Goal: Find specific fact: Find specific fact

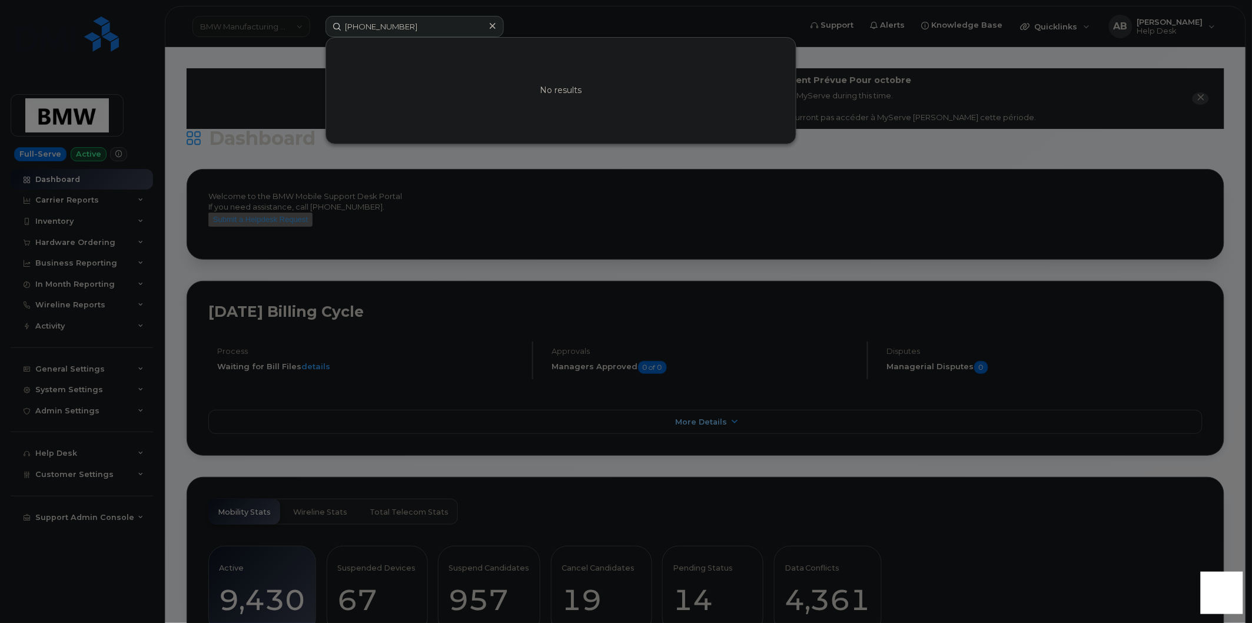
click at [491, 26] on icon at bounding box center [493, 25] width 6 height 9
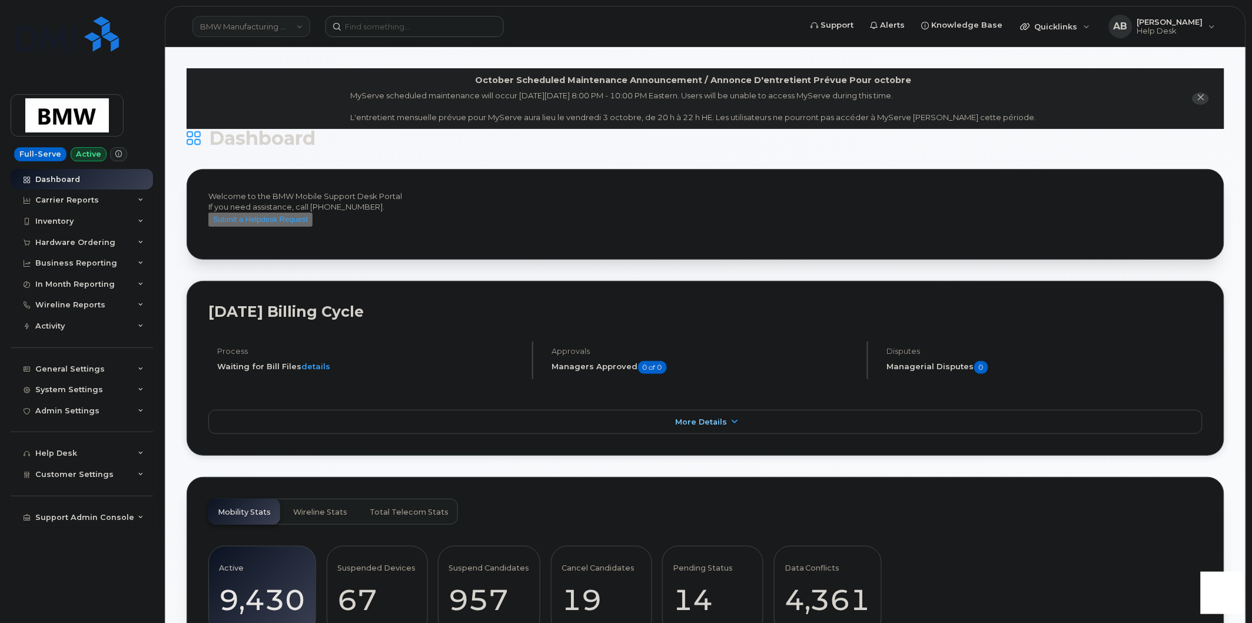
click at [293, 25] on link "BMW Manufacturing Co LLC" at bounding box center [252, 26] width 118 height 21
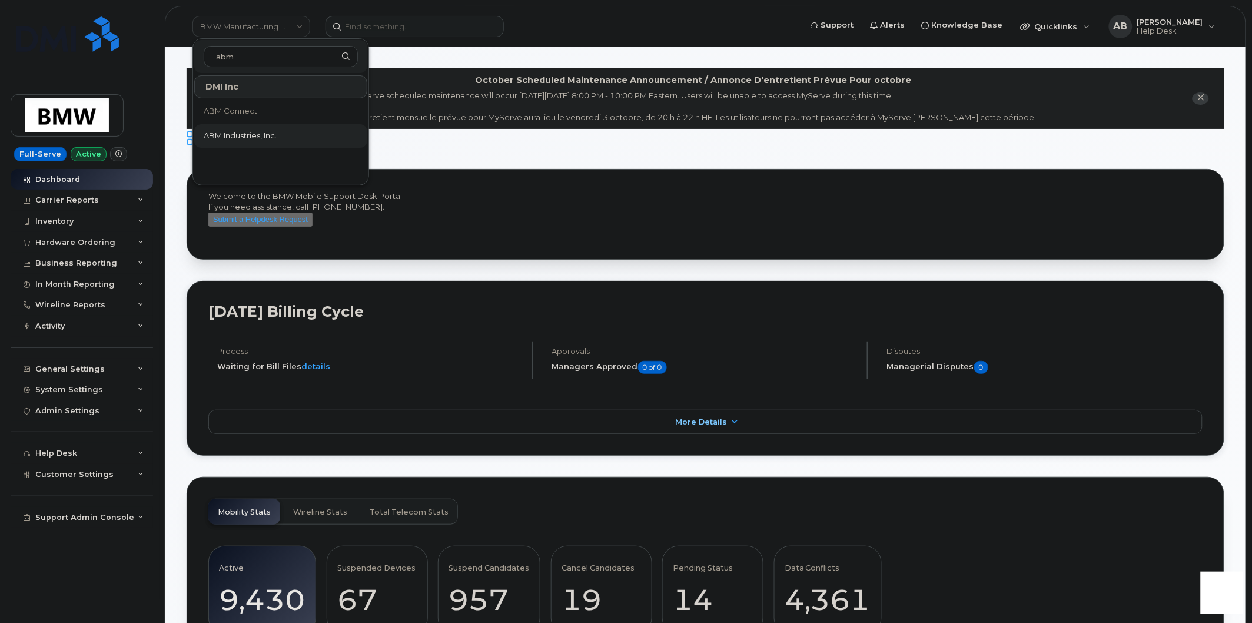
type input "abm"
click at [277, 132] on span "ABM Industries, Inc." at bounding box center [240, 136] width 73 height 12
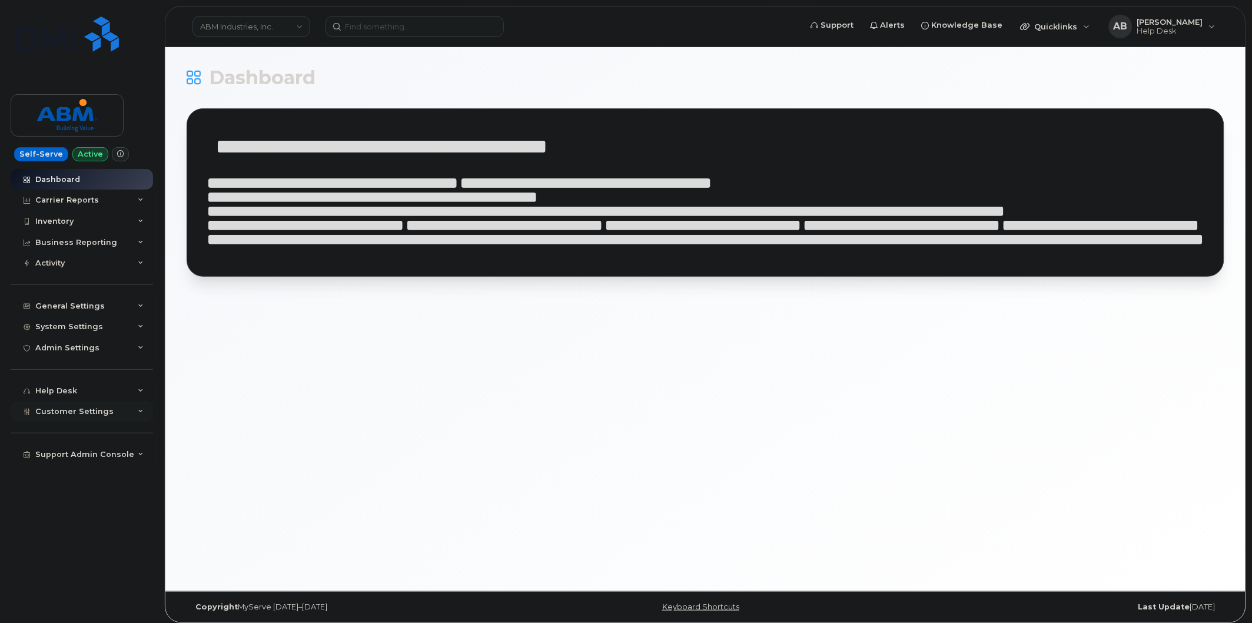
click at [137, 411] on div "Customer Settings" at bounding box center [82, 411] width 142 height 21
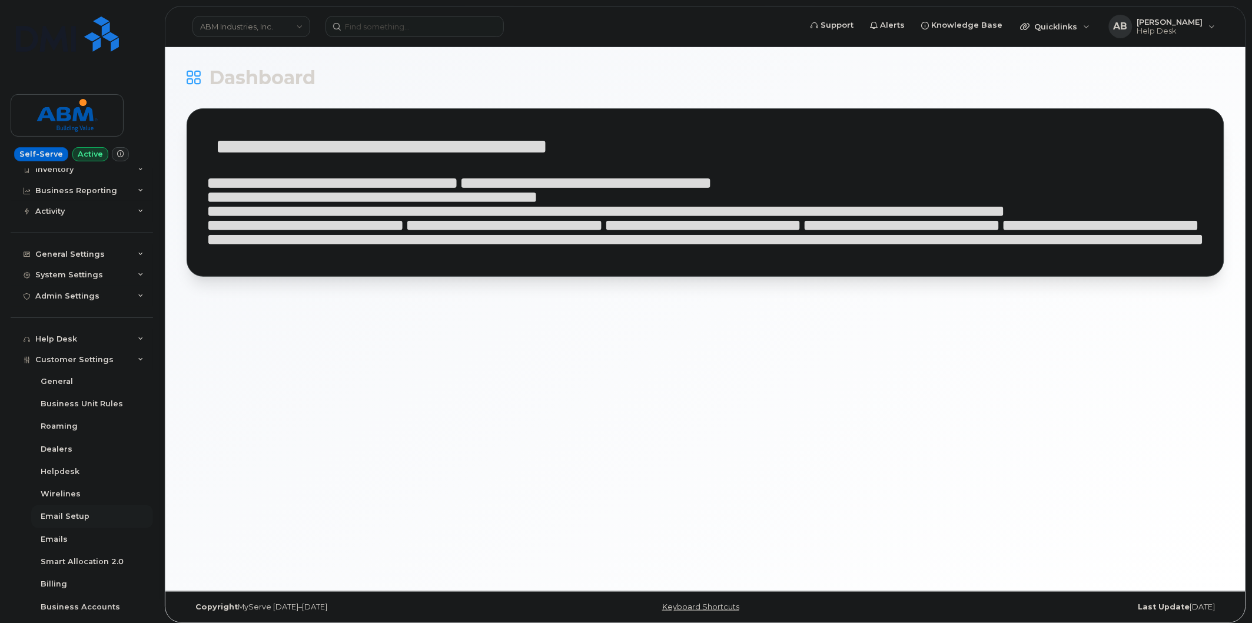
scroll to position [133, 0]
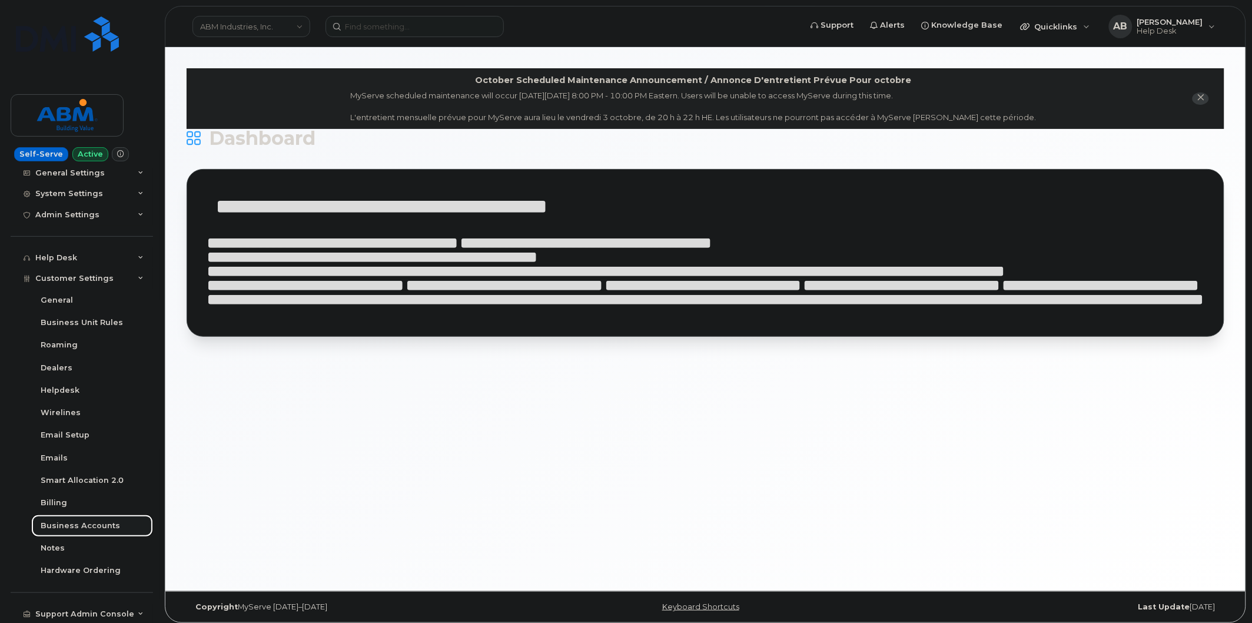
click at [89, 528] on div "Business Accounts" at bounding box center [80, 526] width 79 height 11
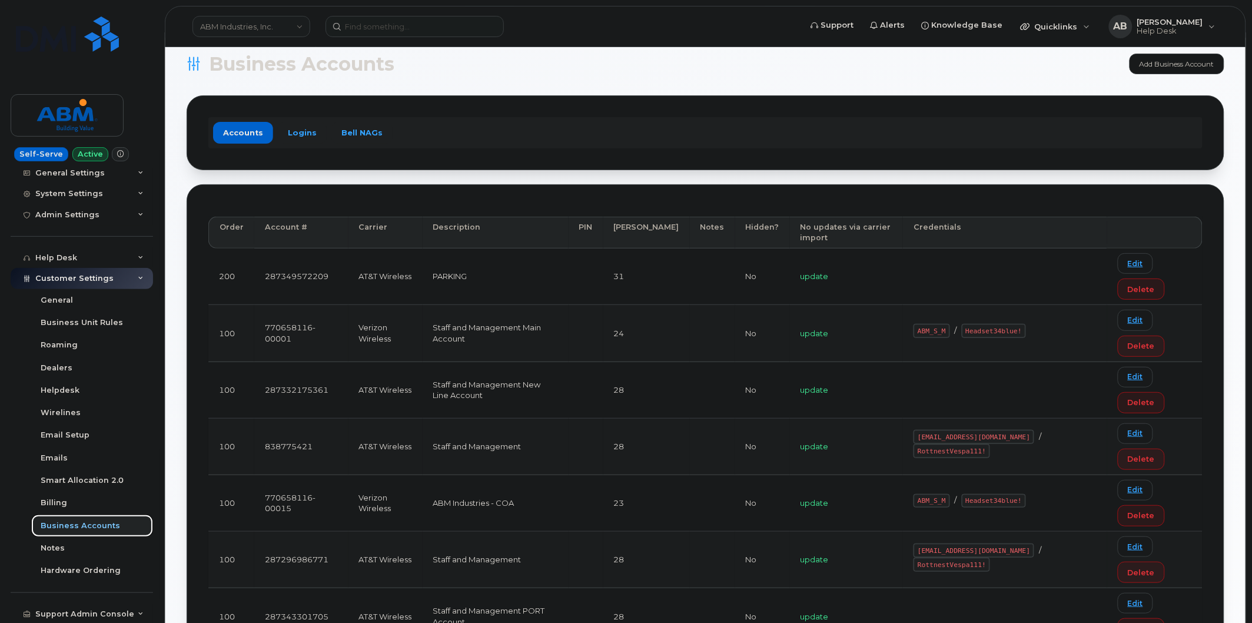
scroll to position [8, 0]
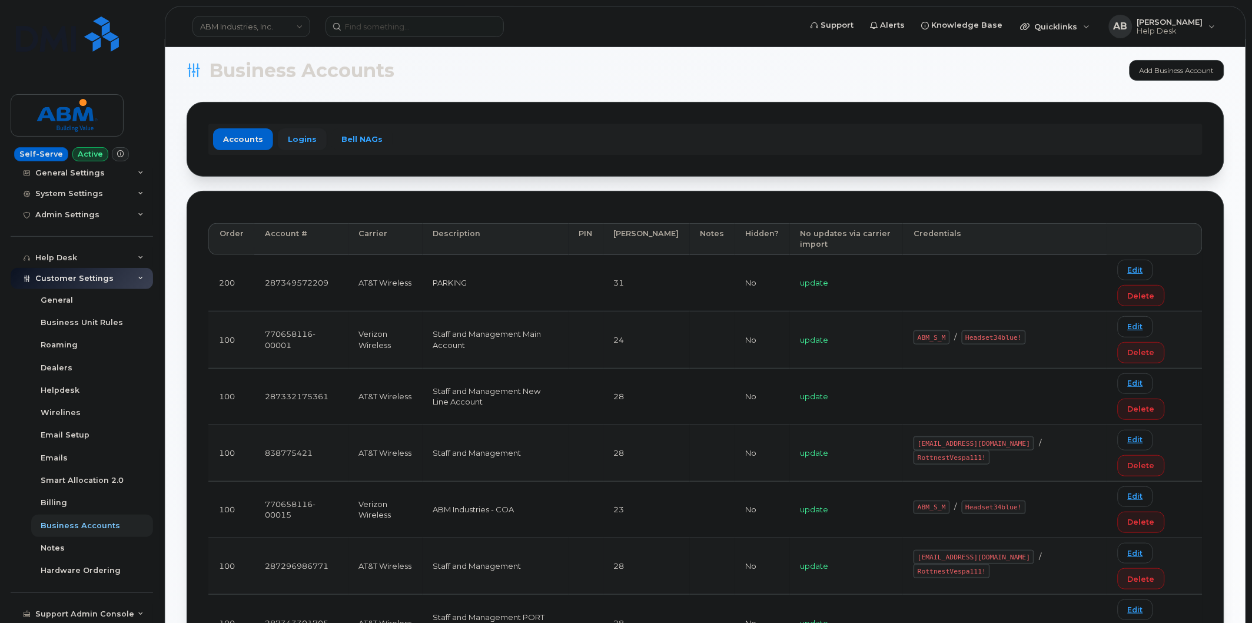
click at [308, 146] on link "Logins" at bounding box center [302, 138] width 49 height 21
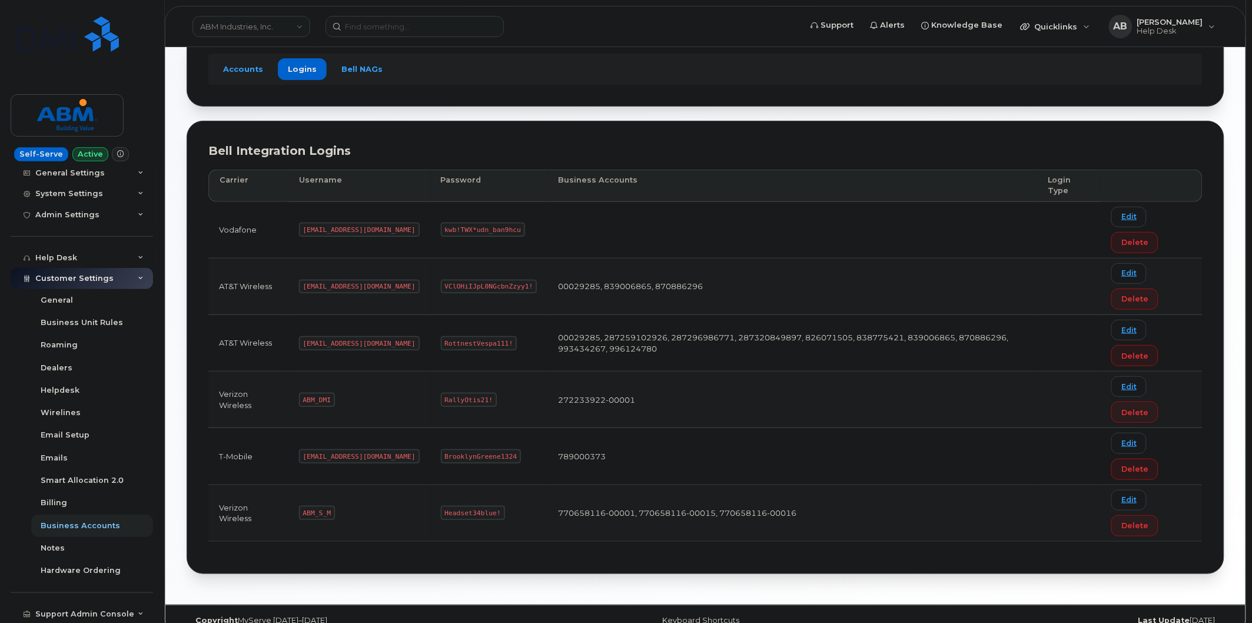
scroll to position [98, 0]
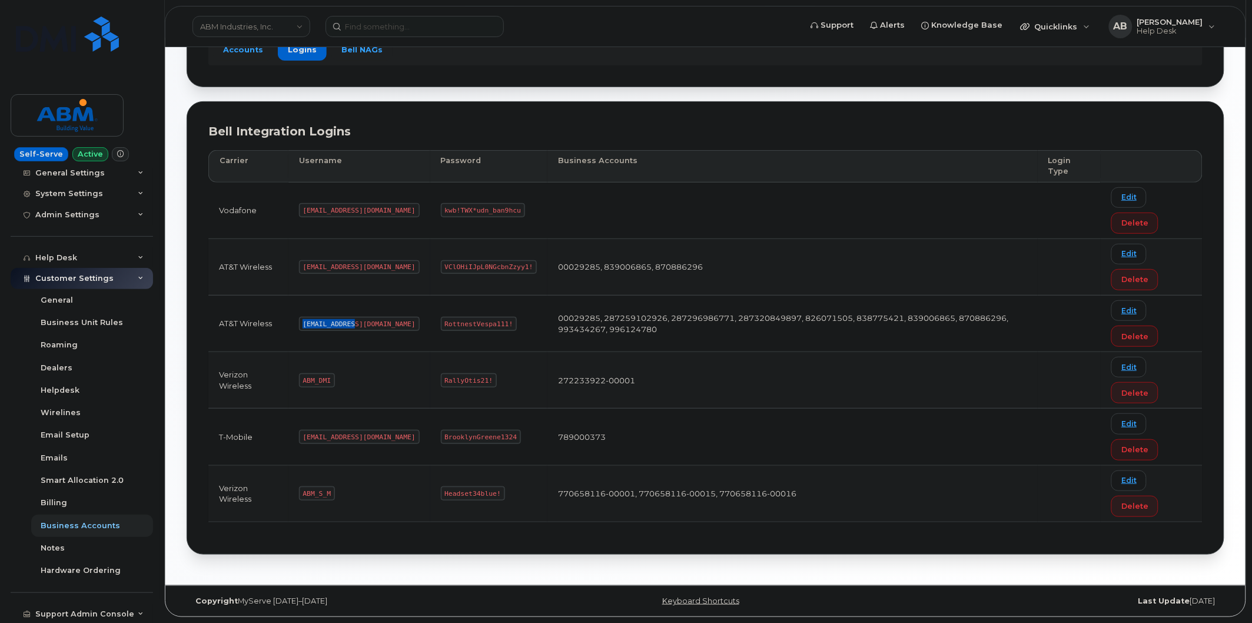
drag, startPoint x: 351, startPoint y: 322, endPoint x: 291, endPoint y: 329, distance: 59.8
click at [291, 329] on td "abm@dminc.com" at bounding box center [360, 324] width 142 height 57
copy code "abm@dminc.com"
drag, startPoint x: 466, startPoint y: 323, endPoint x: 399, endPoint y: 326, distance: 67.2
click at [441, 326] on code "RottnestVespa111!" at bounding box center [479, 324] width 77 height 14
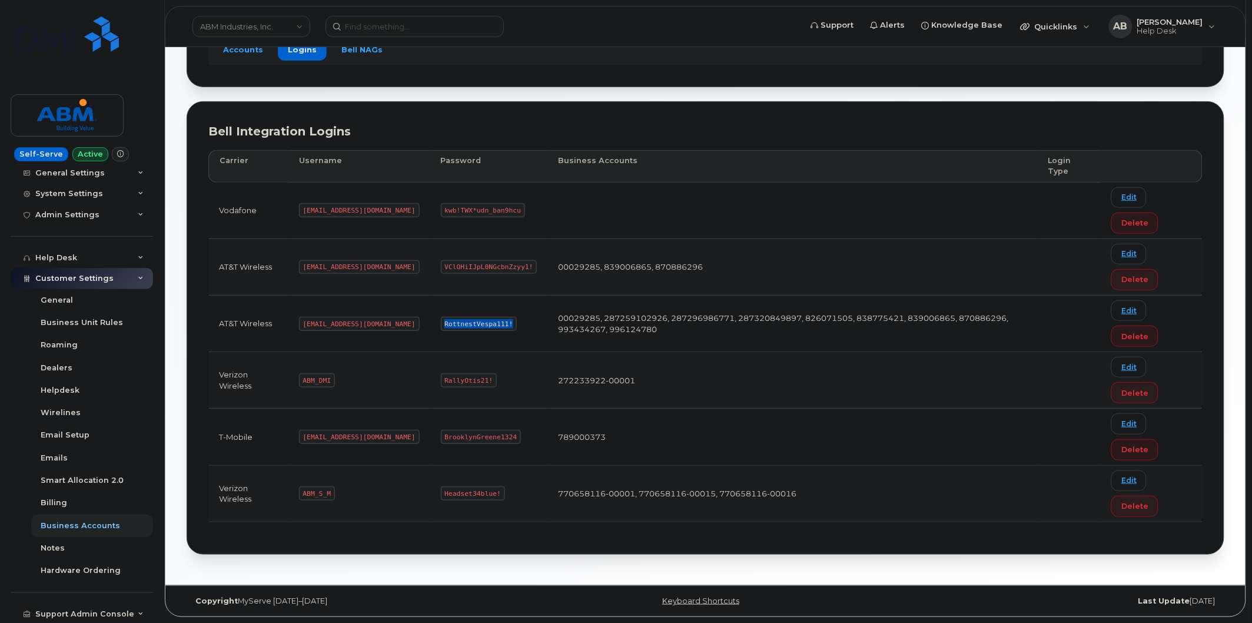
copy code "RottnestVespa111!"
